Goal: Task Accomplishment & Management: Complete application form

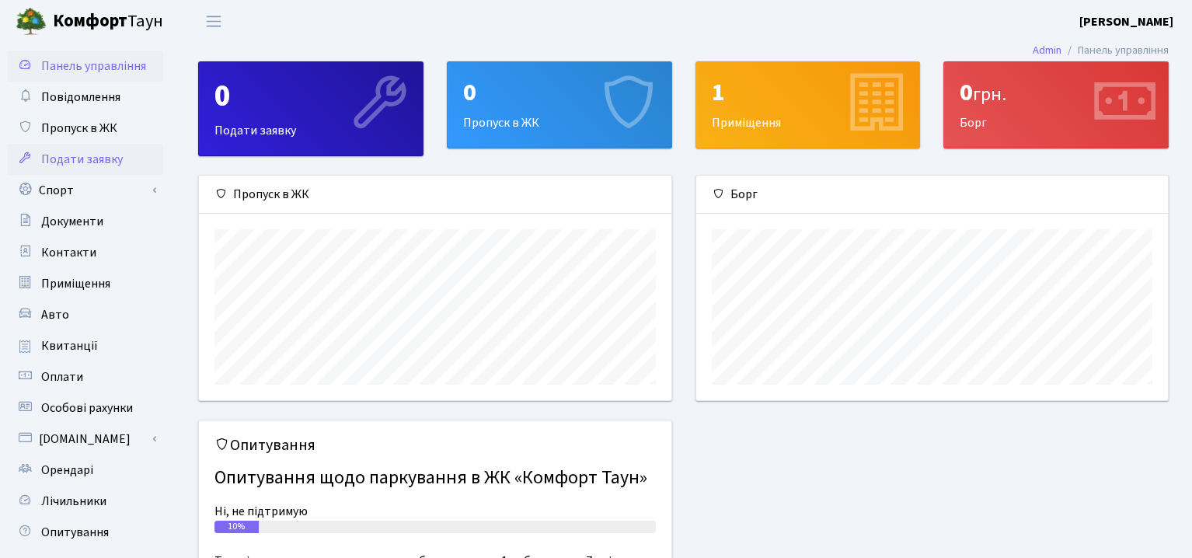
scroll to position [224, 472]
click at [101, 129] on span "Пропуск в ЖК" at bounding box center [79, 128] width 76 height 17
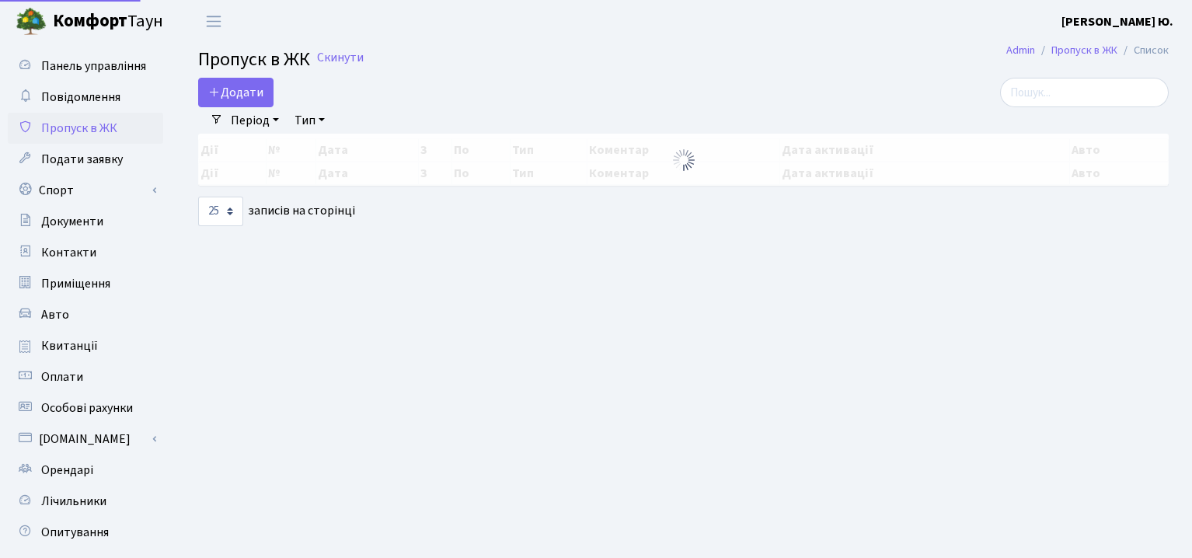
select select "25"
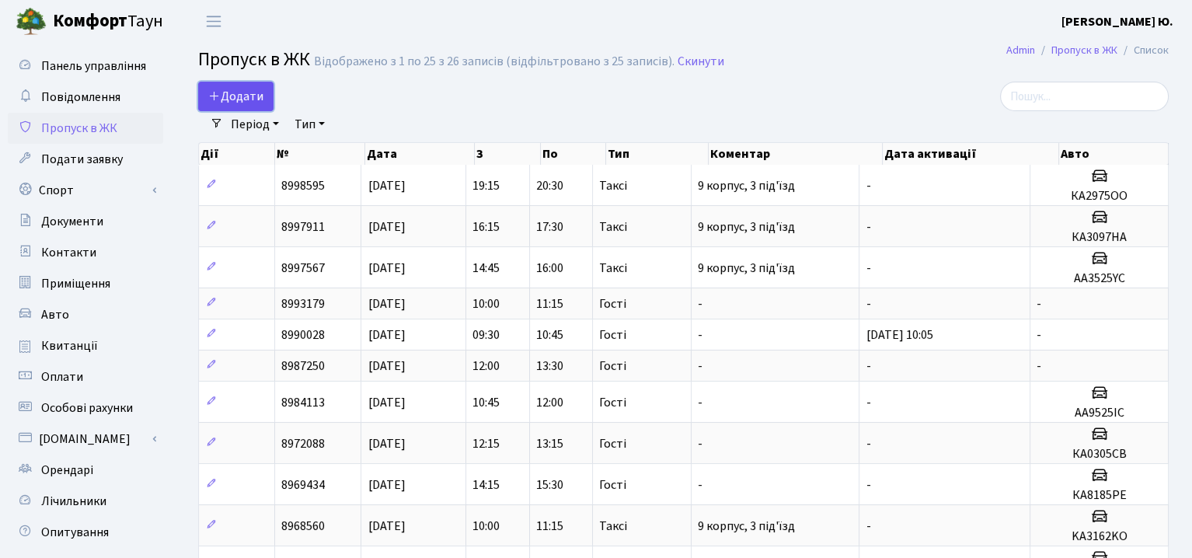
click at [229, 99] on span "Додати" at bounding box center [235, 96] width 55 height 17
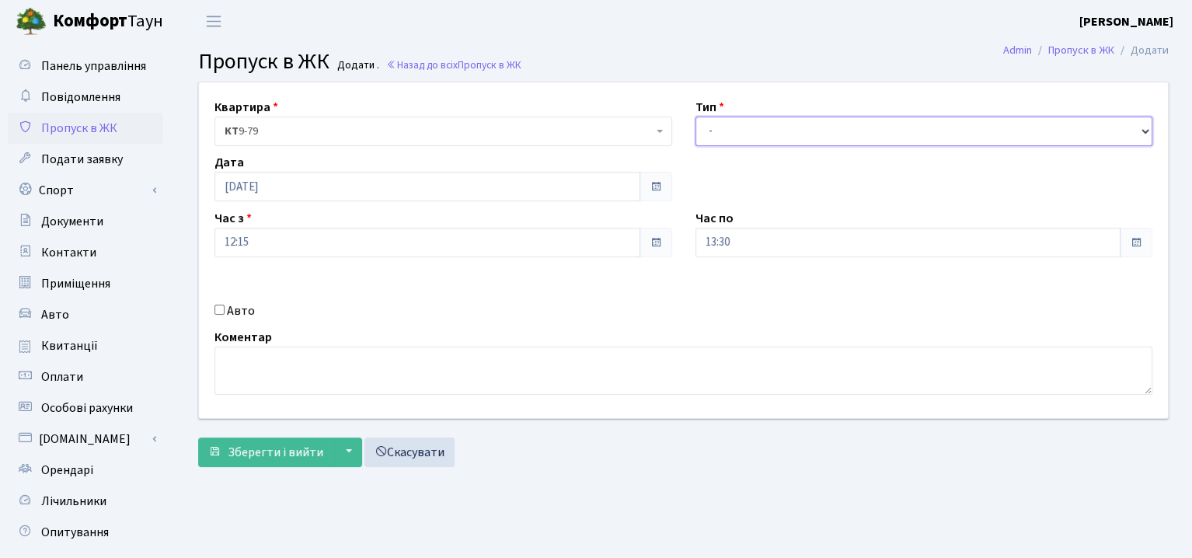
click at [720, 131] on select "- Доставка Таксі Гості Сервіс" at bounding box center [924, 132] width 458 height 30
select select "1"
click at [695, 117] on select "- Доставка Таксі Гості Сервіс" at bounding box center [924, 132] width 458 height 30
click at [657, 238] on span at bounding box center [656, 242] width 12 height 12
click at [433, 263] on div "Квартира <b>КТ</b>&nbsp;&nbsp;&nbsp;&nbsp;9-79 КТ 9-79 Тип - Доставка Таксі Гос…" at bounding box center [683, 250] width 992 height 336
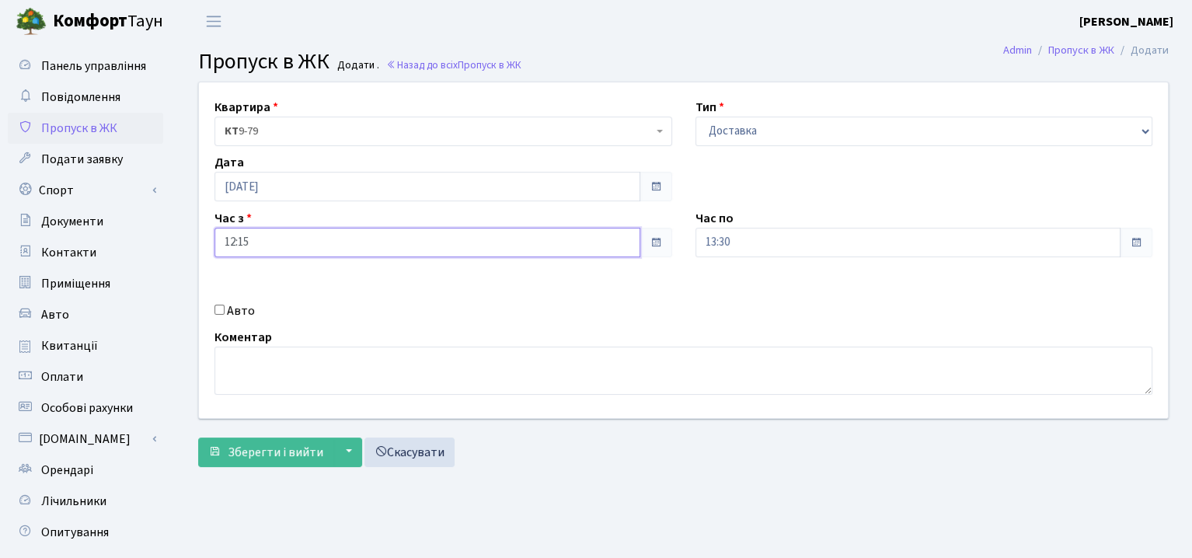
click at [430, 247] on input "12:15" at bounding box center [427, 243] width 426 height 30
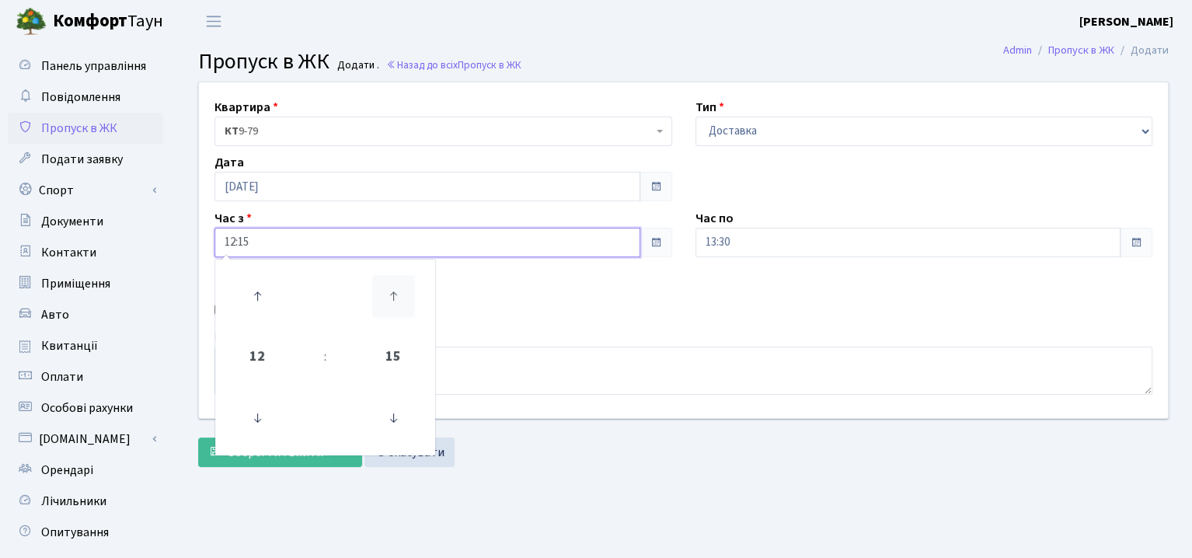
click at [392, 298] on icon at bounding box center [393, 296] width 42 height 42
type input "12:30"
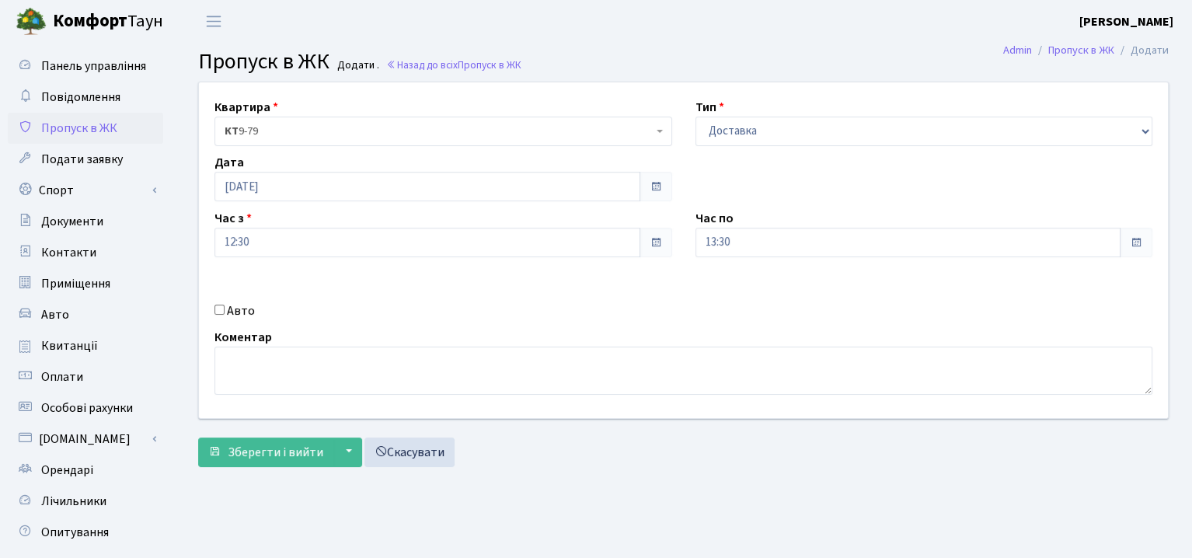
click at [591, 312] on div "Авто" at bounding box center [443, 310] width 481 height 19
click at [1055, 245] on input "13:30" at bounding box center [908, 243] width 426 height 30
click at [737, 295] on icon at bounding box center [738, 296] width 42 height 42
type input "14:30"
click at [995, 308] on div "Квартира <b>КТ</b>&nbsp;&nbsp;&nbsp;&nbsp;9-79 КТ 9-79 Тип - Доставка Таксі Гос…" at bounding box center [683, 250] width 992 height 336
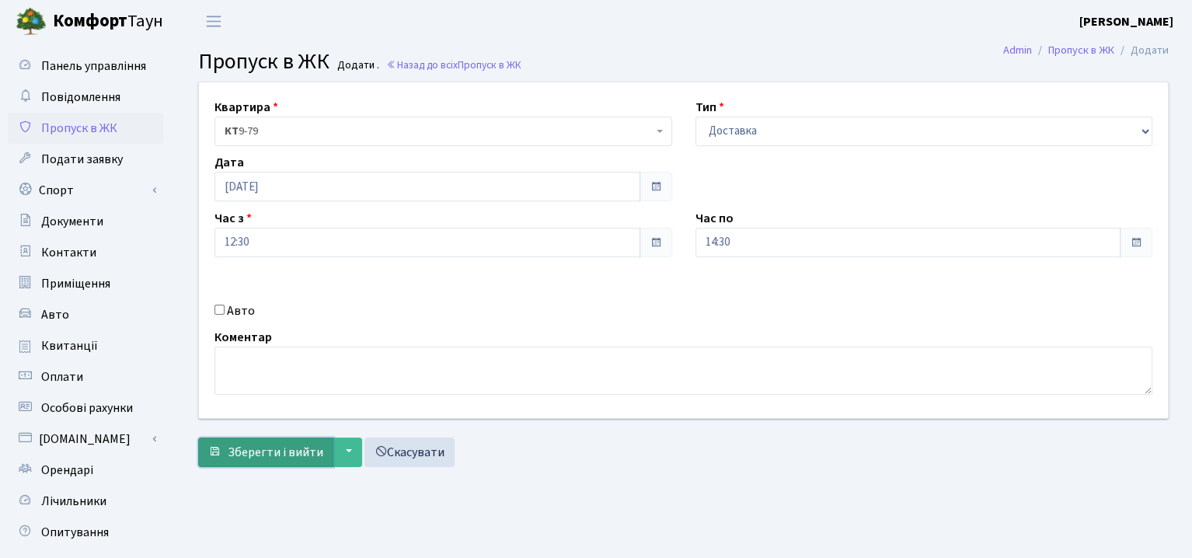
click at [274, 451] on span "Зберегти і вийти" at bounding box center [276, 452] width 96 height 17
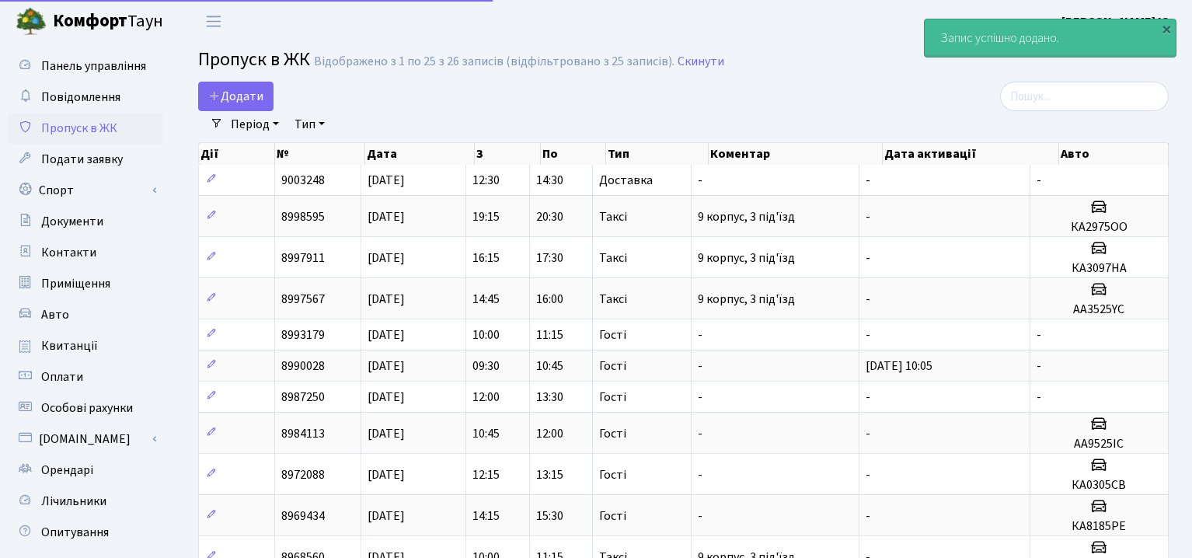
select select "25"
